Goal: Transaction & Acquisition: Subscribe to service/newsletter

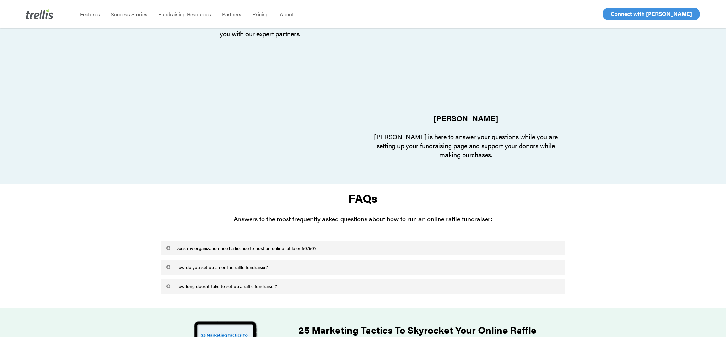
scroll to position [2325, 0]
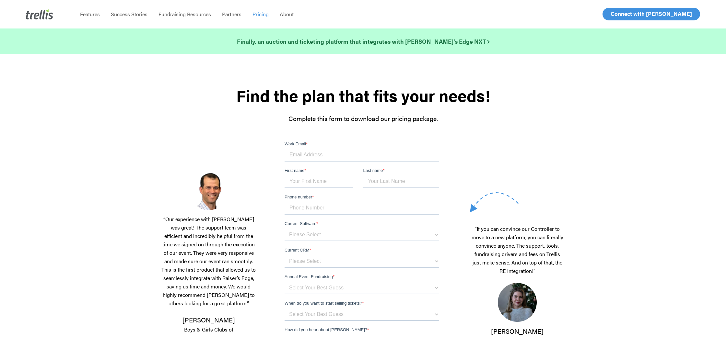
click at [306, 156] on input "Work Email *" at bounding box center [361, 155] width 155 height 13
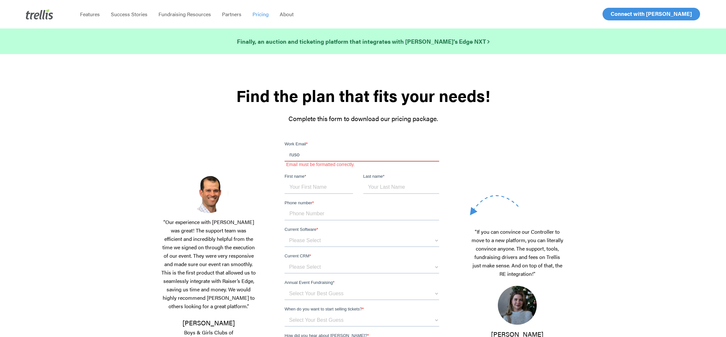
type input "ruso.nicole@gmail.com"
type input "Nicole"
type input "Ruso"
type input "+16473384498"
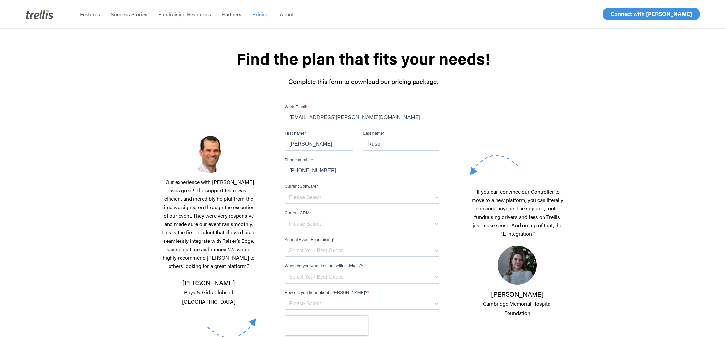
scroll to position [53, 0]
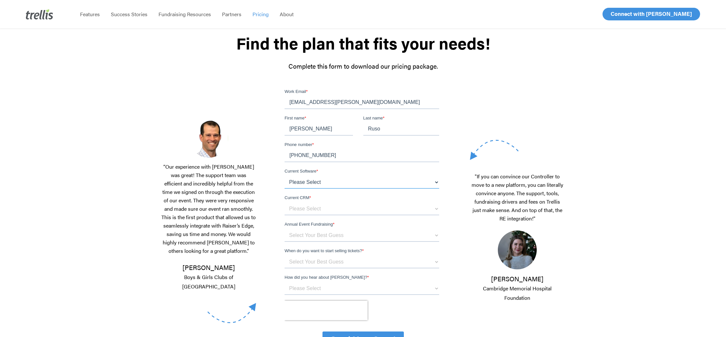
select select "Other"
click option "Other" at bounding box center [284, 88] width 0 height 0
select select "Other"
click option "Other" at bounding box center [284, 88] width 0 height 0
select select "below $150k per year"
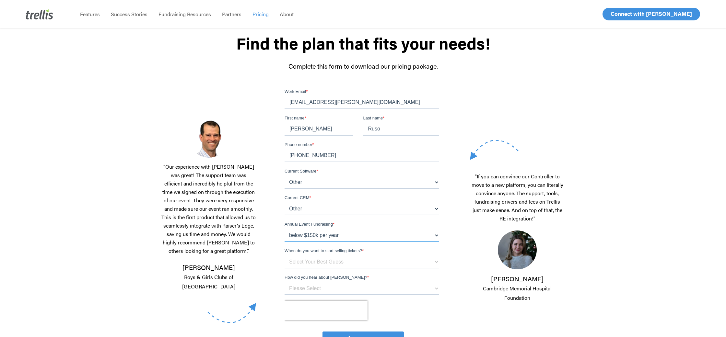
click option "below $150k per year" at bounding box center [284, 88] width 0 height 0
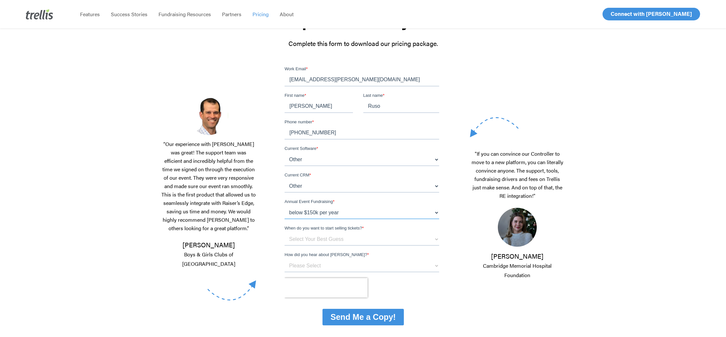
scroll to position [83, 0]
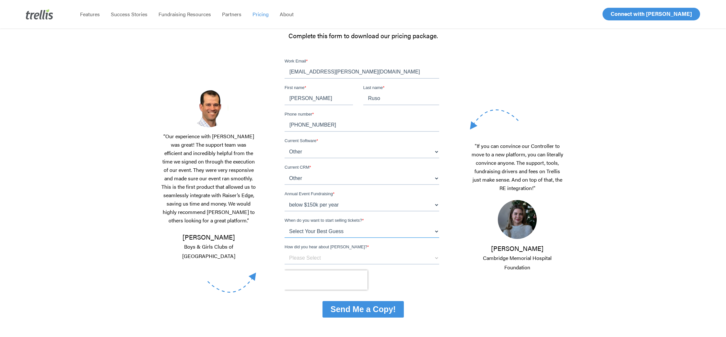
select select "1 - 3 months"
click option "1 - 3 months" at bounding box center [284, 58] width 0 height 0
click at [284, 252] on select "Please Select Referral From a Friend Attended an Event that Used Trellis Blackb…" at bounding box center [361, 258] width 155 height 13
select select "Other"
click option "Other" at bounding box center [284, 58] width 0 height 0
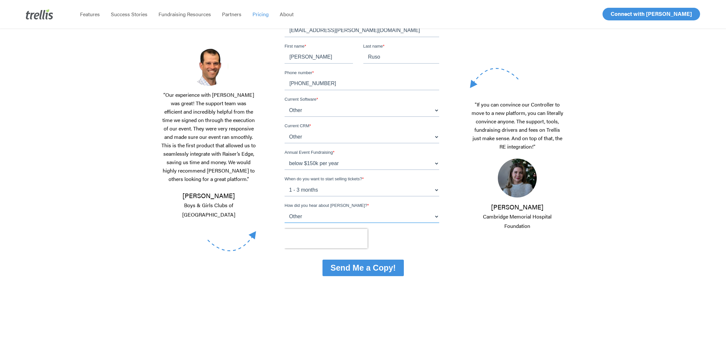
scroll to position [124, 0]
click at [364, 275] on input "Send Me a Copy!" at bounding box center [362, 269] width 81 height 17
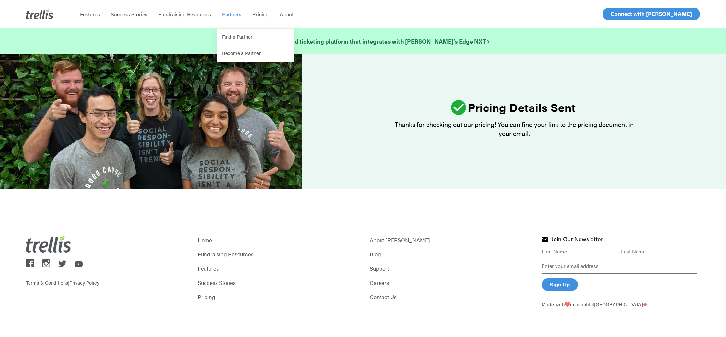
click at [230, 15] on span "Partners" at bounding box center [231, 13] width 19 height 7
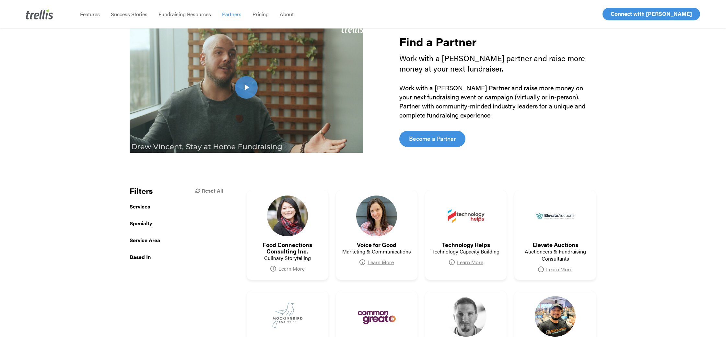
scroll to position [52, 0]
